Goal: Task Accomplishment & Management: Use online tool/utility

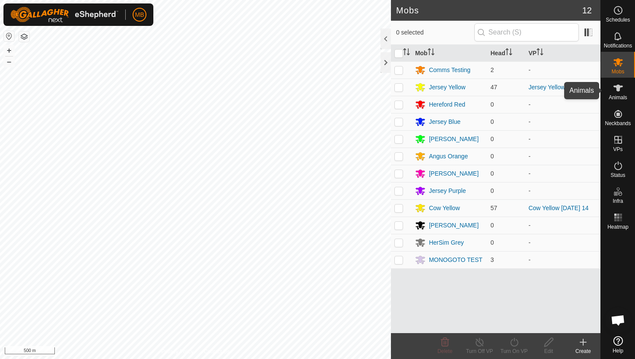
click at [618, 88] on icon at bounding box center [617, 88] width 9 height 7
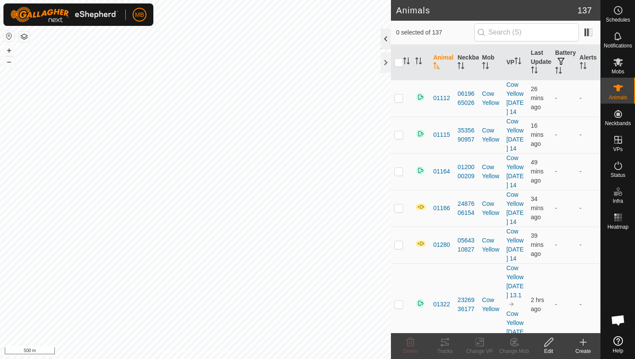
click at [387, 40] on div at bounding box center [385, 38] width 10 height 21
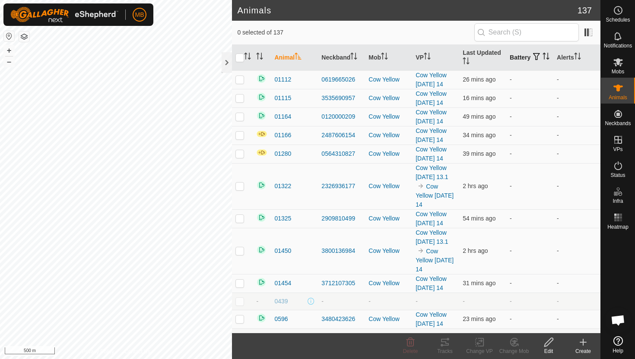
click at [542, 60] on icon "Activate to sort" at bounding box center [545, 56] width 7 height 7
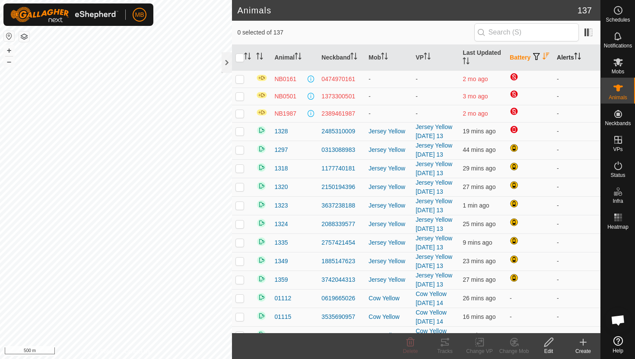
click at [579, 56] on icon "Activate to sort" at bounding box center [577, 56] width 7 height 7
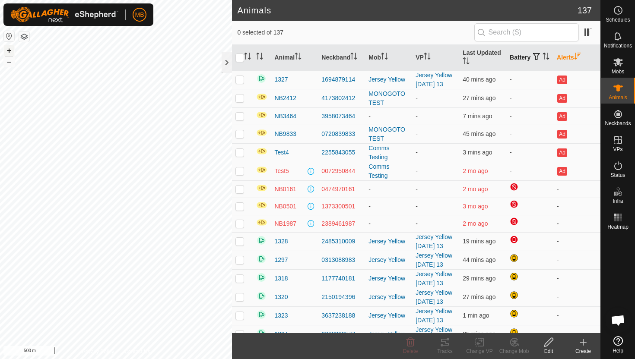
click at [11, 50] on button "+" at bounding box center [9, 50] width 10 height 10
click at [226, 60] on div at bounding box center [226, 62] width 10 height 21
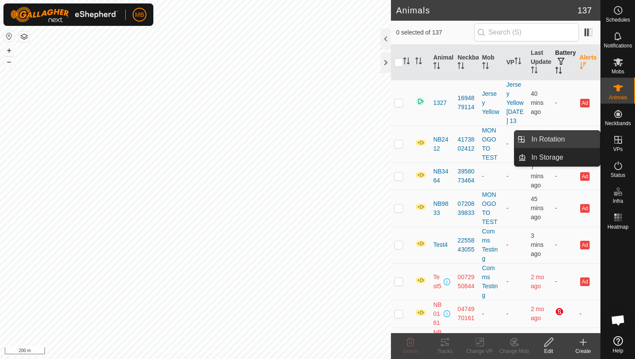
click at [568, 141] on link "In Rotation" at bounding box center [563, 139] width 74 height 17
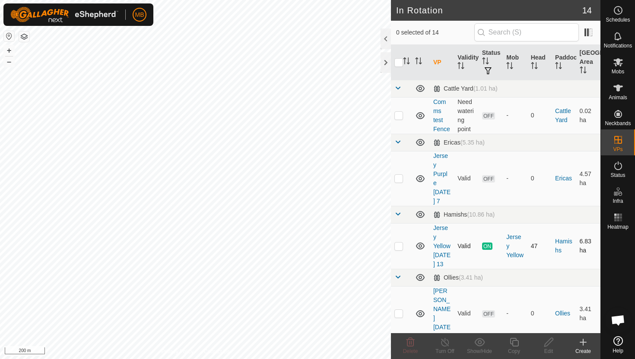
click at [398, 245] on p-checkbox at bounding box center [398, 246] width 9 height 7
checkbox input "true"
click at [517, 339] on icon at bounding box center [513, 342] width 11 height 10
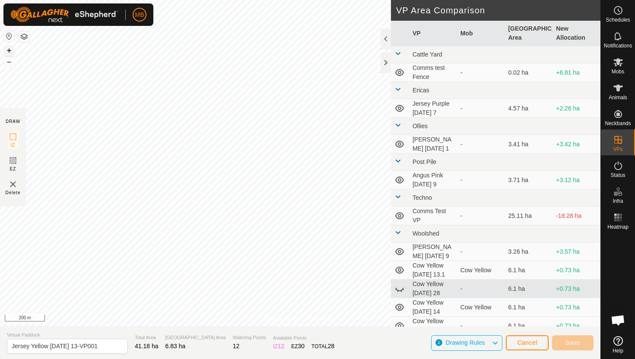
click at [10, 51] on button "+" at bounding box center [9, 50] width 10 height 10
click at [11, 49] on button "+" at bounding box center [9, 50] width 10 height 10
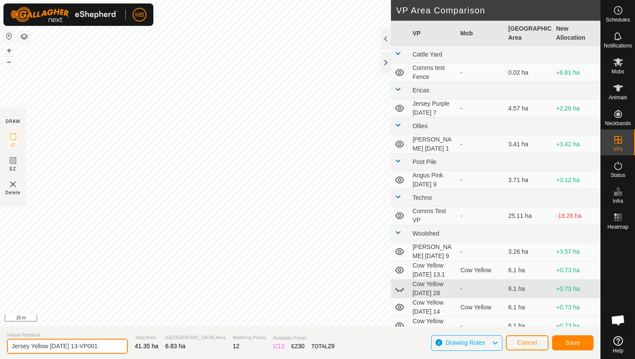
click at [104, 344] on input "Jersey Yellow [DATE] 13-VP001" at bounding box center [67, 346] width 121 height 15
type input "Jersey Yellow [DATE] 14"
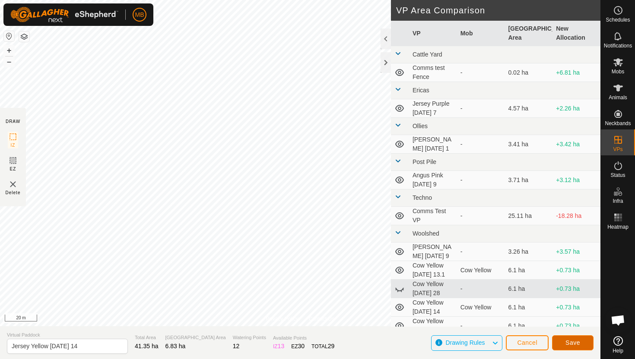
click at [576, 342] on span "Save" at bounding box center [572, 342] width 15 height 7
